Goal: Transaction & Acquisition: Purchase product/service

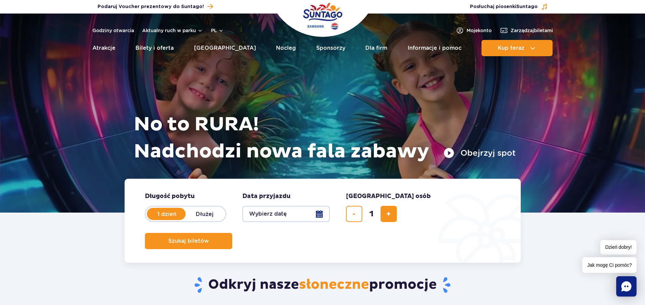
click at [321, 216] on button "Wybierz datę" at bounding box center [286, 214] width 87 height 16
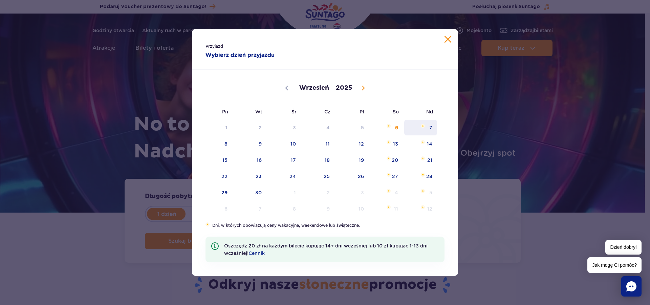
click at [427, 126] on span "7" at bounding box center [421, 128] width 34 height 16
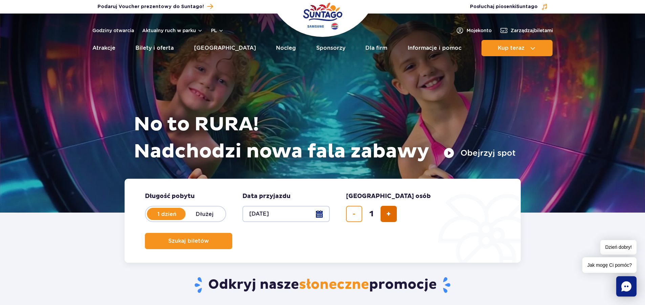
click at [394, 214] on button "dodaj bilet" at bounding box center [389, 214] width 16 height 16
type input "2"
click at [206, 238] on span "Szukaj biletów" at bounding box center [186, 241] width 41 height 6
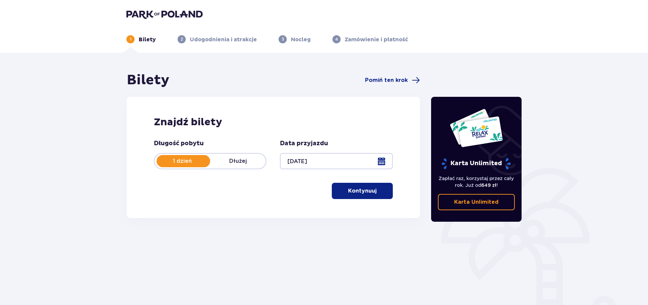
click at [348, 190] on p "Kontynuuj" at bounding box center [362, 190] width 28 height 7
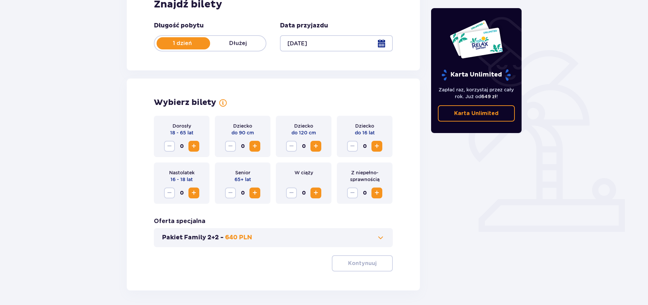
scroll to position [144, 0]
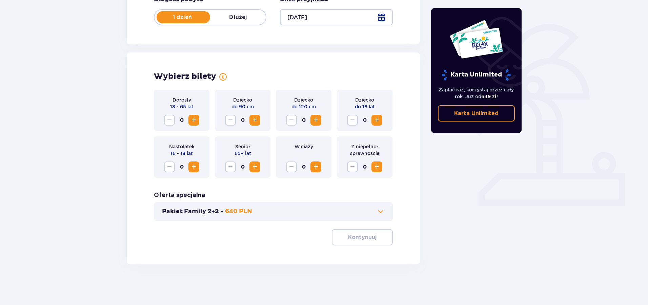
click at [194, 119] on span "Increase" at bounding box center [194, 120] width 8 height 8
click at [357, 236] on p "Kontynuuj" at bounding box center [362, 237] width 28 height 7
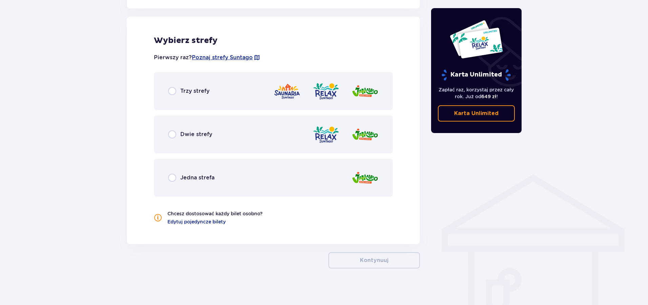
scroll to position [376, 0]
click at [227, 131] on div "Dwie strefy" at bounding box center [273, 134] width 239 height 38
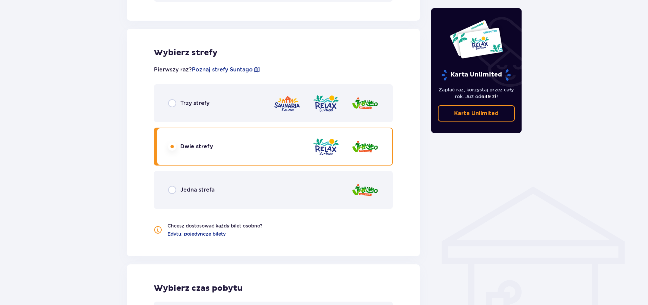
click at [243, 113] on div "Trzy strefy" at bounding box center [273, 103] width 239 height 38
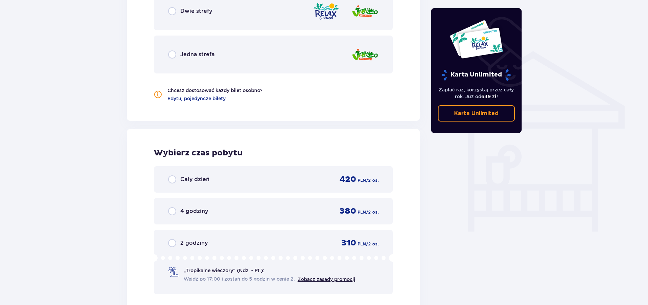
scroll to position [431, 0]
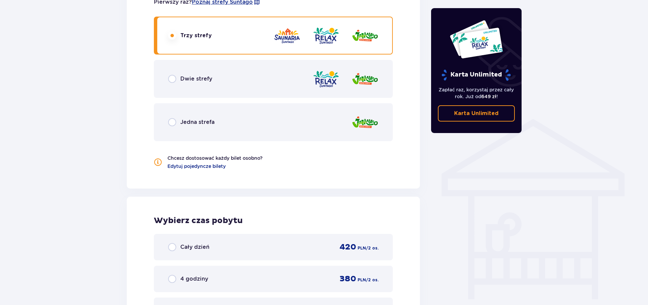
click at [274, 87] on div "Dwie strefy" at bounding box center [273, 79] width 239 height 38
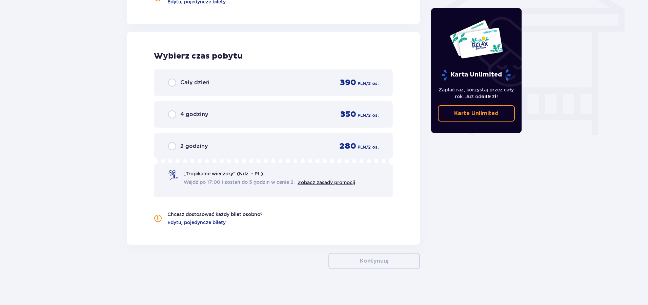
scroll to position [601, 0]
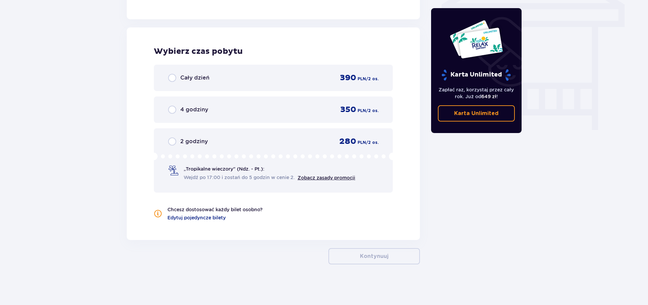
click at [283, 139] on div "2 godziny 280 PLN / 2 os." at bounding box center [273, 142] width 210 height 10
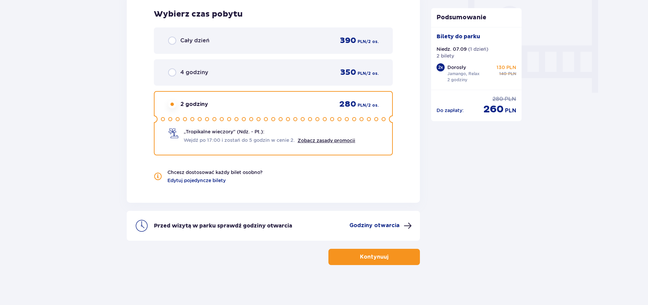
scroll to position [639, 0]
click at [375, 255] on p "Kontynuuj" at bounding box center [374, 256] width 28 height 7
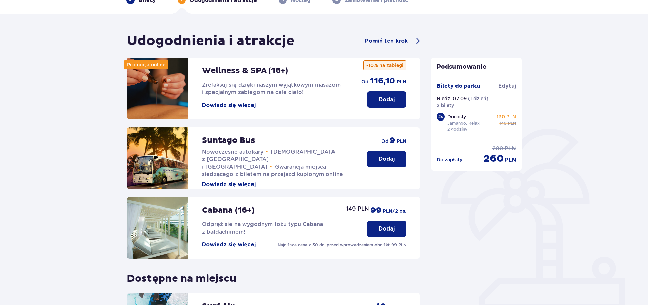
scroll to position [154, 0]
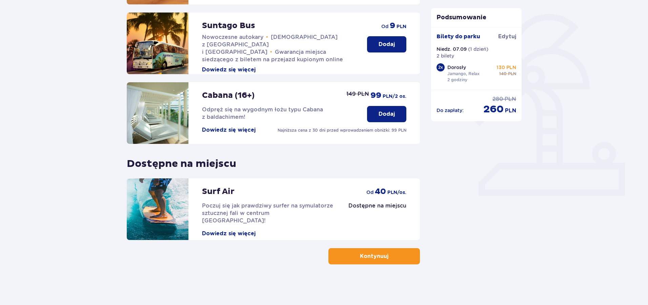
click at [382, 251] on button "Kontynuuj" at bounding box center [373, 256] width 91 height 16
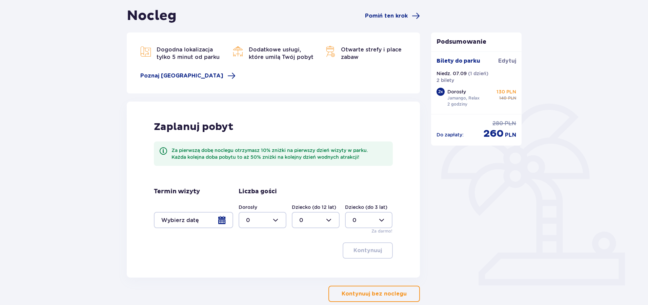
scroll to position [102, 0]
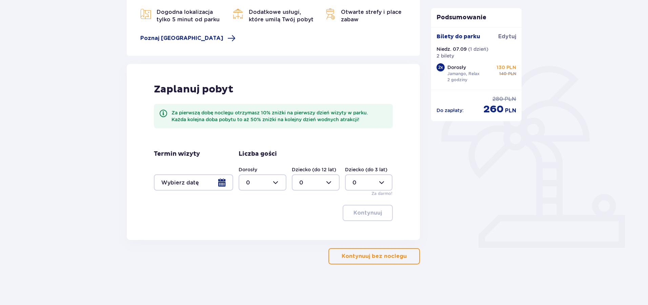
click at [224, 183] on div at bounding box center [193, 182] width 79 height 16
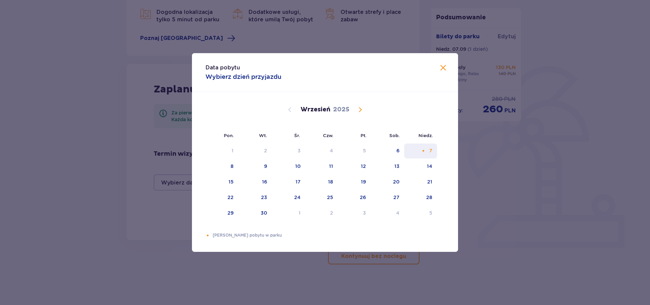
click at [428, 156] on div "7" at bounding box center [420, 151] width 33 height 15
click at [431, 154] on div "7" at bounding box center [420, 151] width 33 height 15
click at [445, 67] on span at bounding box center [443, 68] width 8 height 8
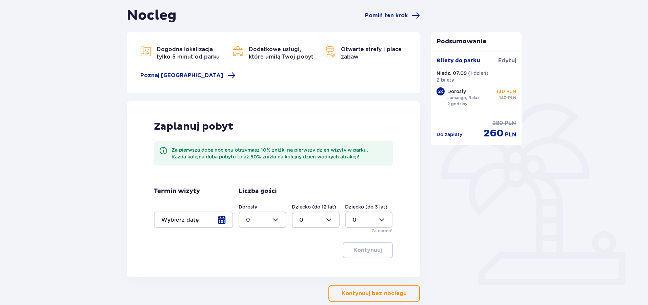
scroll to position [102, 0]
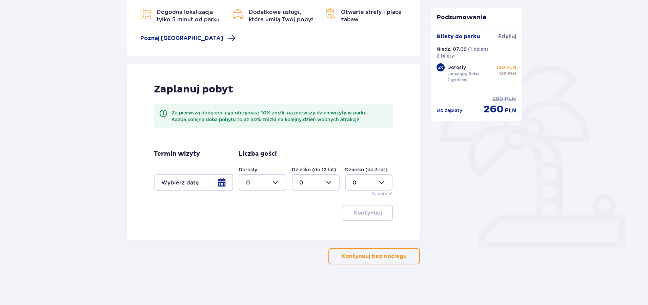
click at [390, 256] on p "Kontynuuj bez noclegu" at bounding box center [373, 256] width 65 height 7
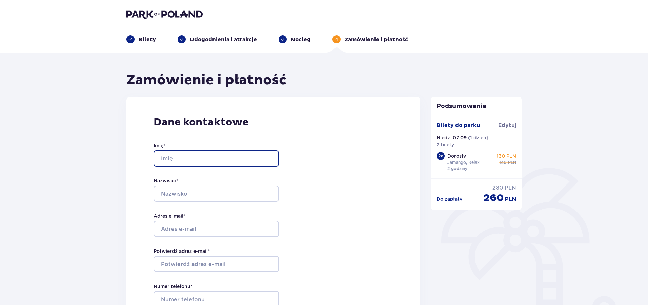
click at [227, 161] on input "Imię *" at bounding box center [215, 158] width 125 height 16
type input "Katarzyna"
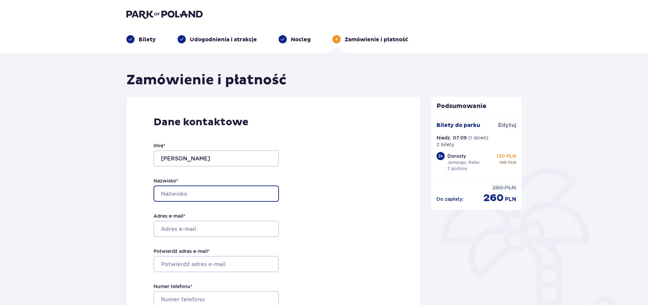
click at [197, 194] on input "Nazwisko *" at bounding box center [215, 194] width 125 height 16
type input "Kozioł"
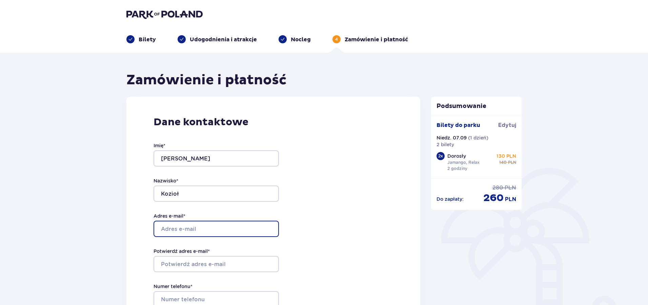
click at [186, 230] on input "Adres e-mail *" at bounding box center [215, 229] width 125 height 16
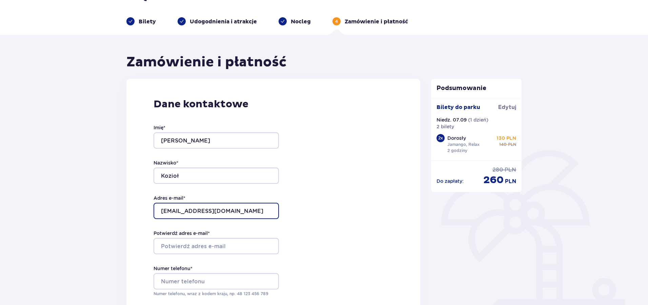
scroll to position [34, 0]
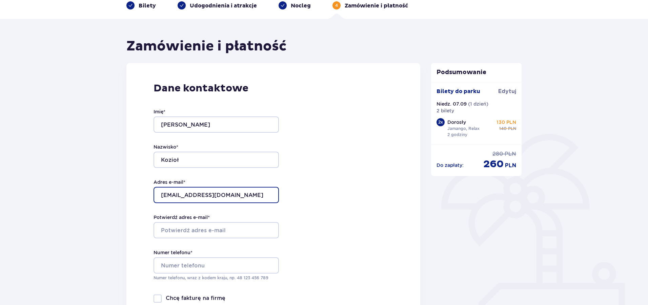
type input "olafkiczmchowski@gmail.com"
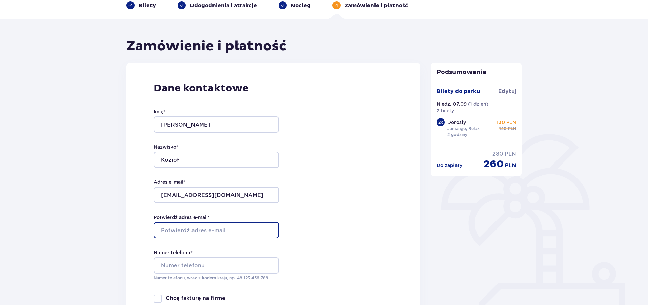
click at [201, 226] on input "Potwierdź adres e-mail *" at bounding box center [215, 230] width 125 height 16
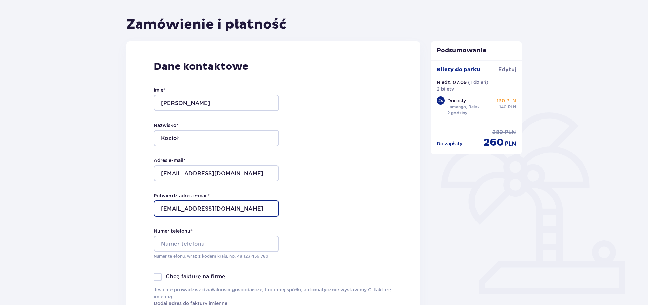
scroll to position [68, 0]
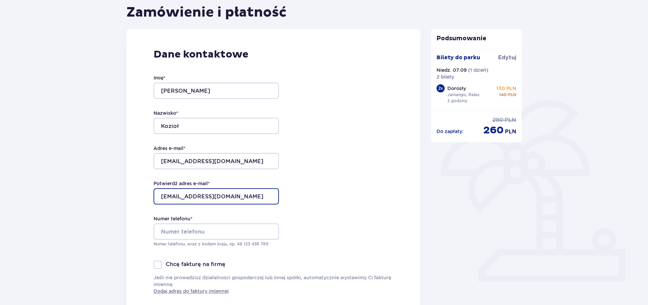
type input "olafkiczmchowski@gmail.com"
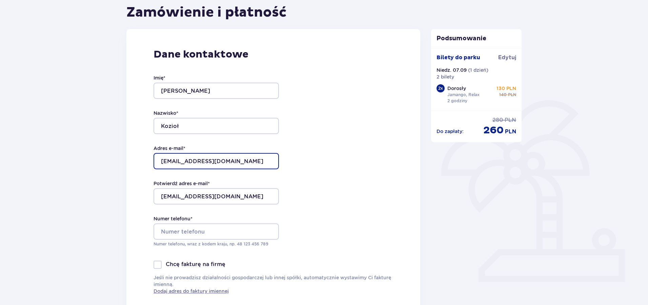
click at [169, 162] on input "olafkiczmchowski@gmail.com" at bounding box center [215, 161] width 125 height 16
click at [171, 161] on input "olafkiczmchowski@gmail.com" at bounding box center [215, 161] width 125 height 16
type input "olaf.kiczmchowski@gmail.com"
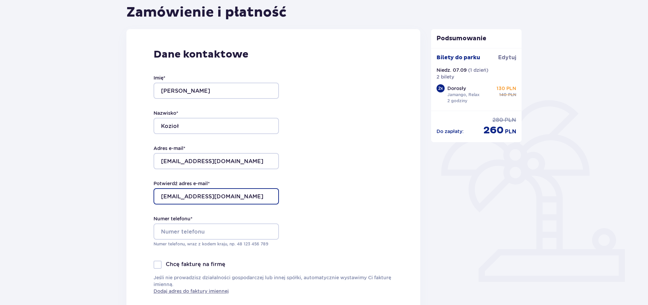
click at [172, 195] on input "olafkiczmchowski@gmail.com" at bounding box center [215, 196] width 125 height 16
type input "olaf.kiczmchowski@gmail.com"
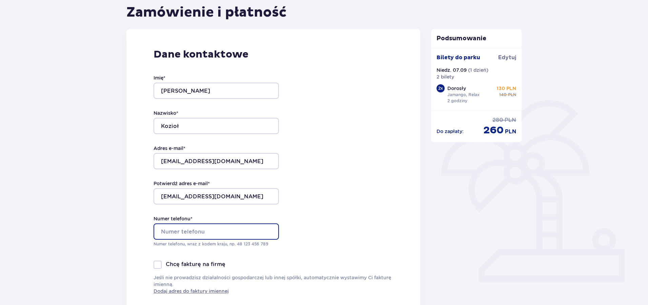
click at [188, 236] on input "Numer telefonu *" at bounding box center [215, 232] width 125 height 16
type input "729855722"
click at [314, 226] on div "Dane kontaktowe Imię * Katarzyna Nazwisko * Kozioł Adres e-mail * olaf.kiczmcho…" at bounding box center [273, 171] width 294 height 285
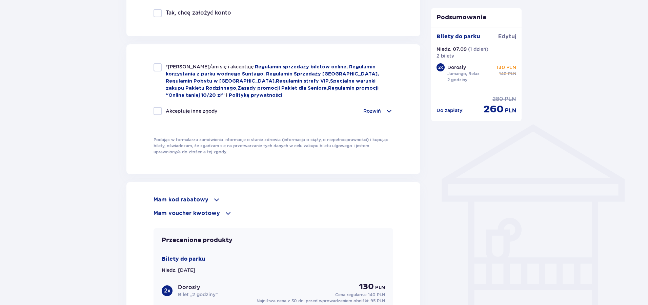
scroll to position [440, 0]
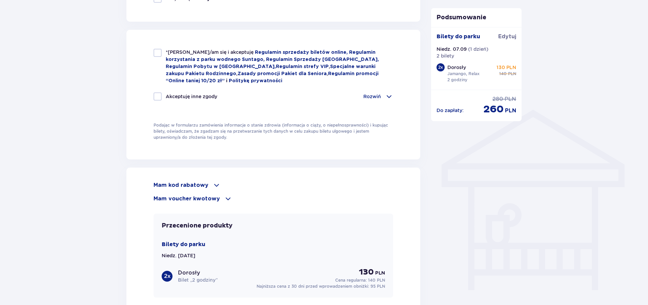
click at [224, 199] on span at bounding box center [228, 199] width 8 height 8
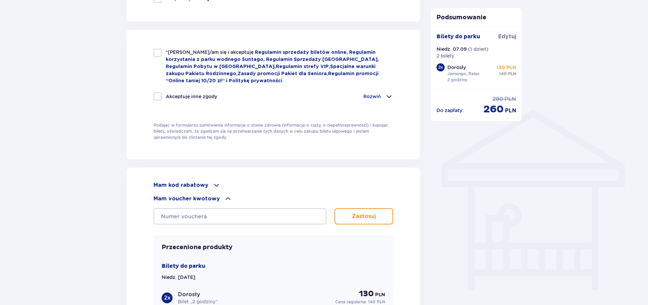
click at [208, 184] on div "Mam kod rabatowy" at bounding box center [273, 185] width 240 height 8
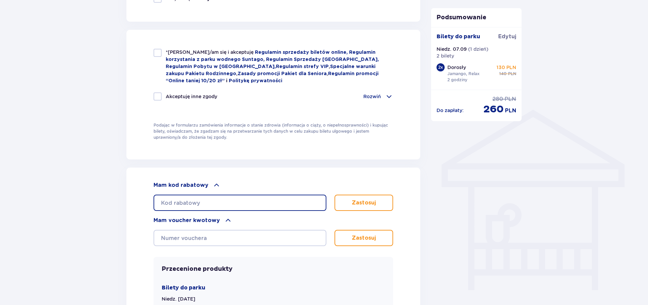
click at [211, 205] on input "text" at bounding box center [239, 203] width 173 height 16
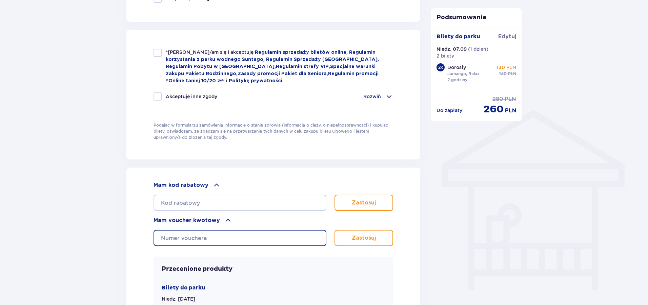
click at [212, 234] on input "text" at bounding box center [239, 238] width 173 height 16
paste input "0630002107347684"
type input "0630002107347684"
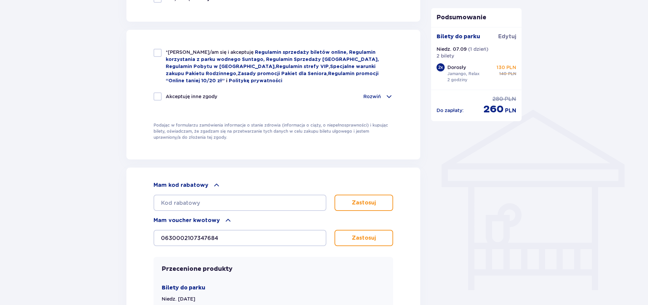
click at [380, 242] on button "Zastosuj" at bounding box center [363, 238] width 59 height 16
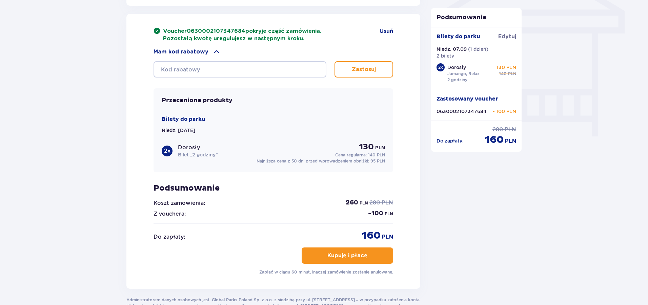
scroll to position [610, 0]
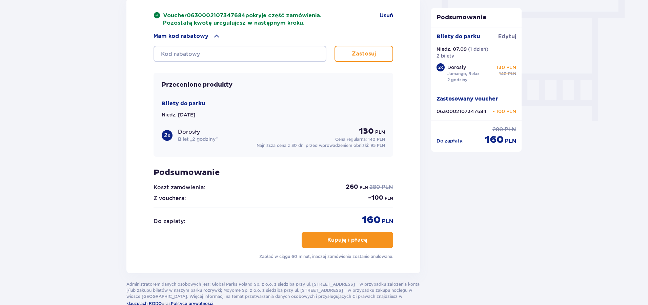
click at [381, 240] on button "Kupuję i płacę" at bounding box center [347, 240] width 91 height 16
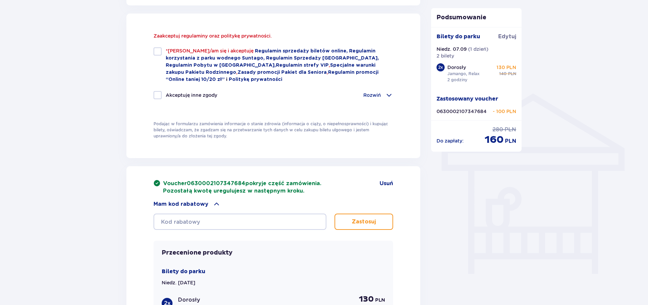
scroll to position [455, 0]
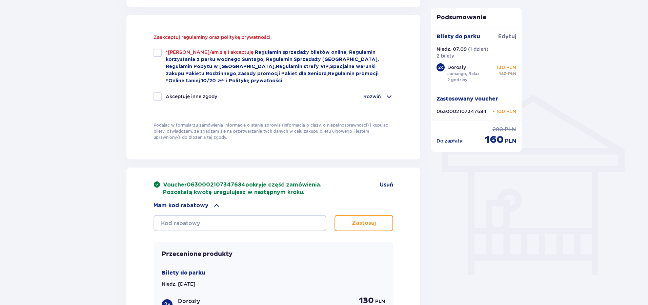
click at [155, 49] on div at bounding box center [157, 53] width 8 height 8
checkbox input "true"
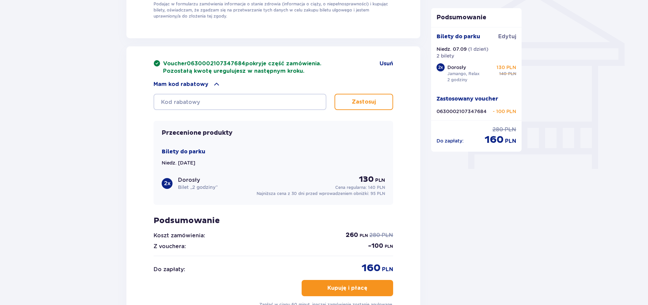
scroll to position [591, 0]
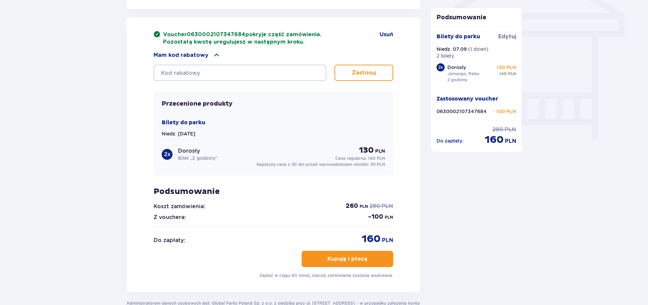
click at [367, 258] on span "button" at bounding box center [369, 259] width 8 height 8
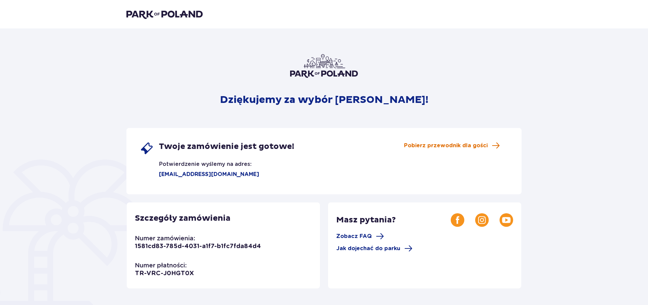
click at [457, 145] on span "Pobierz przewodnik dla gości" at bounding box center [446, 145] width 84 height 7
